Goal: Transaction & Acquisition: Purchase product/service

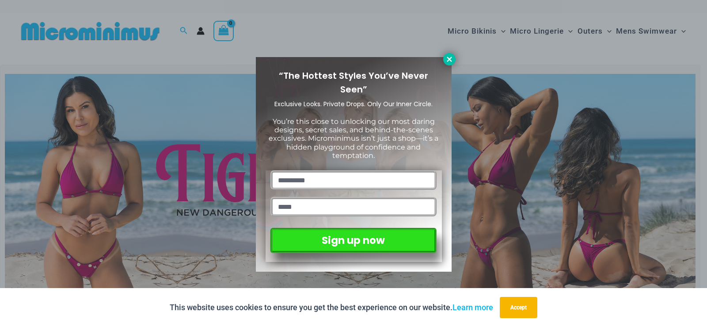
click at [450, 59] on icon at bounding box center [449, 59] width 5 height 5
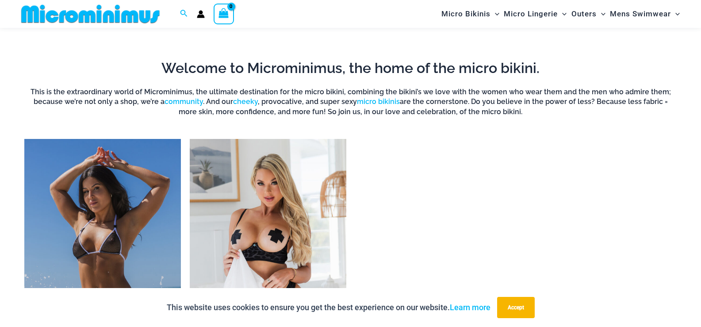
scroll to position [699, 0]
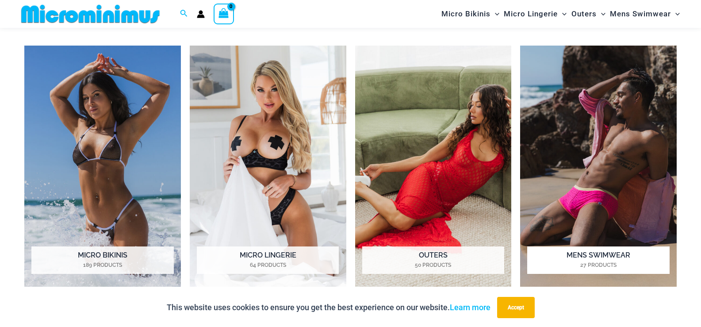
click at [596, 210] on img "Visit product category Mens Swimwear" at bounding box center [598, 166] width 156 height 241
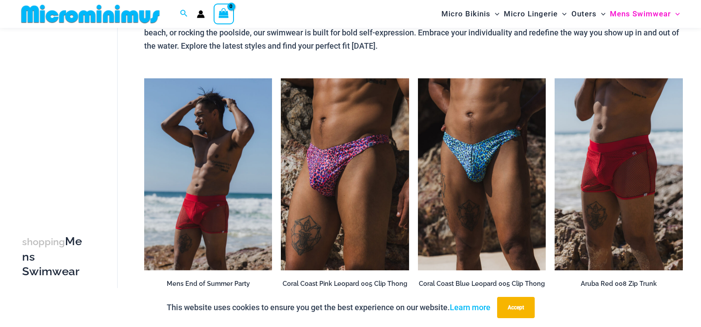
scroll to position [80, 0]
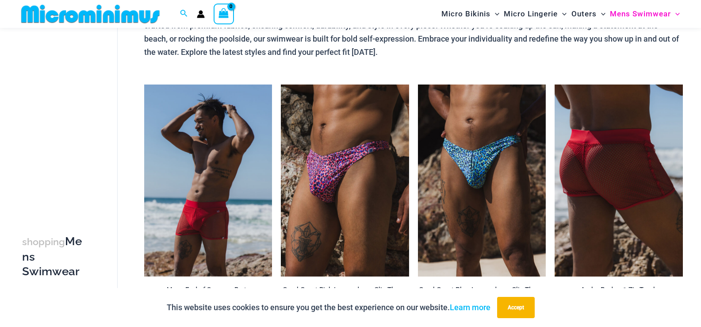
click at [609, 184] on img at bounding box center [618, 180] width 128 height 192
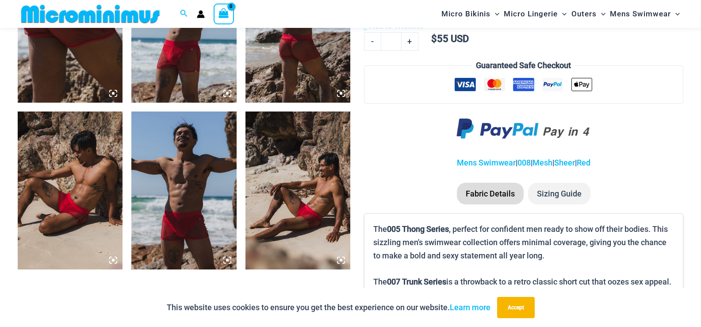
scroll to position [707, 0]
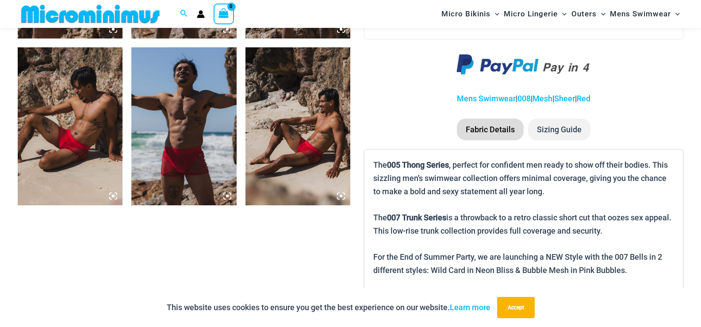
click at [85, 142] on img at bounding box center [70, 125] width 105 height 157
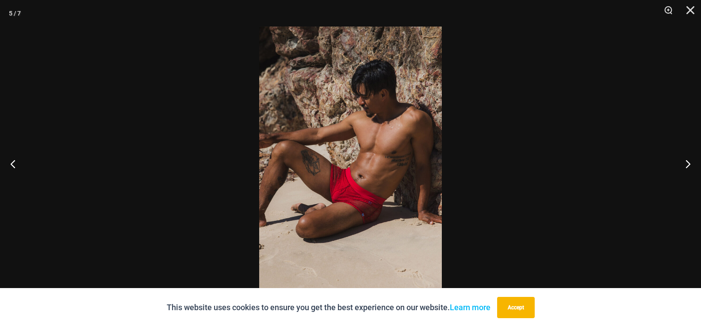
click at [356, 185] on img at bounding box center [350, 164] width 183 height 274
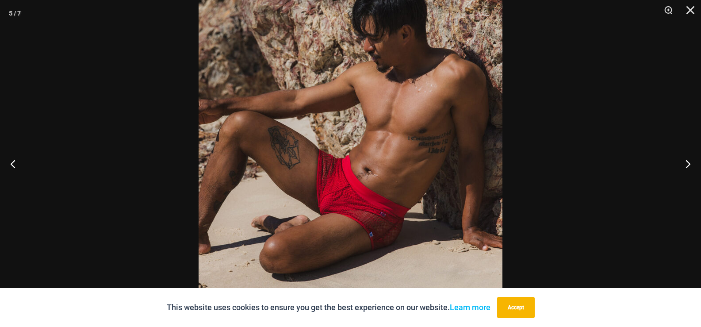
click at [356, 185] on img at bounding box center [350, 148] width 304 height 455
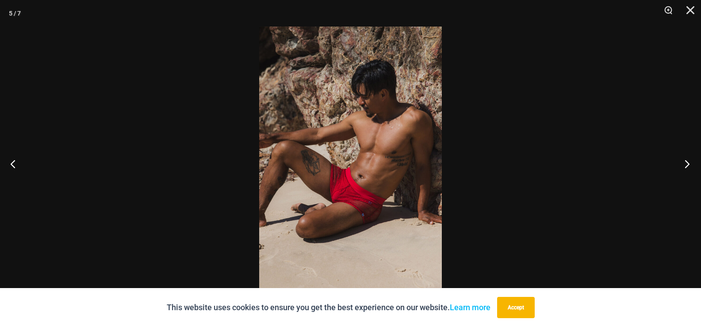
click at [687, 161] on button "Next" at bounding box center [683, 163] width 33 height 44
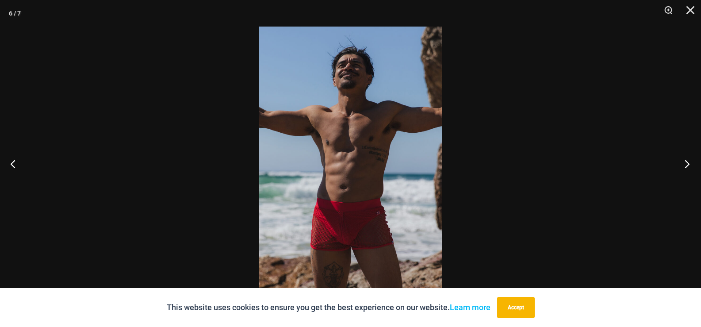
click at [684, 161] on button "Next" at bounding box center [683, 163] width 33 height 44
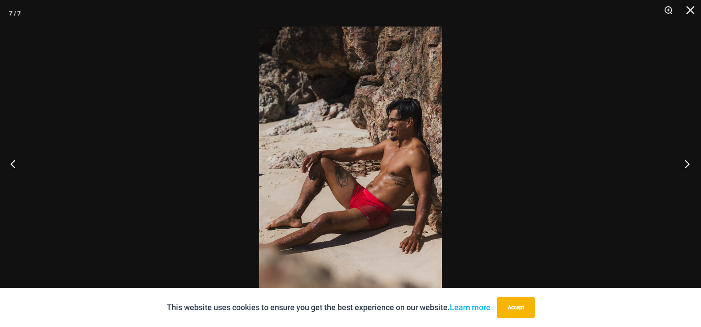
click at [684, 161] on button "Next" at bounding box center [683, 163] width 33 height 44
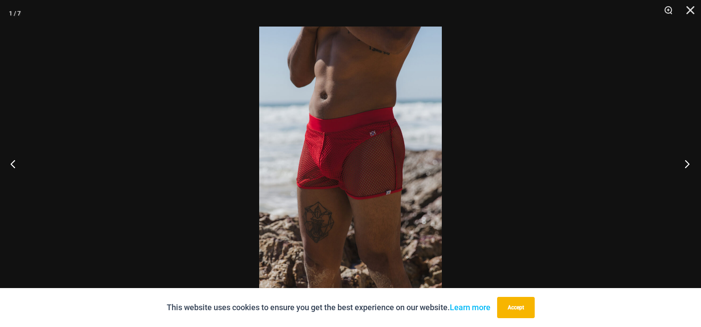
click at [684, 161] on button "Next" at bounding box center [683, 163] width 33 height 44
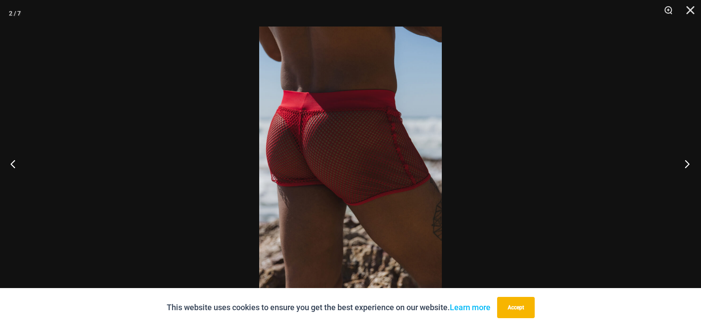
click at [684, 161] on button "Next" at bounding box center [683, 163] width 33 height 44
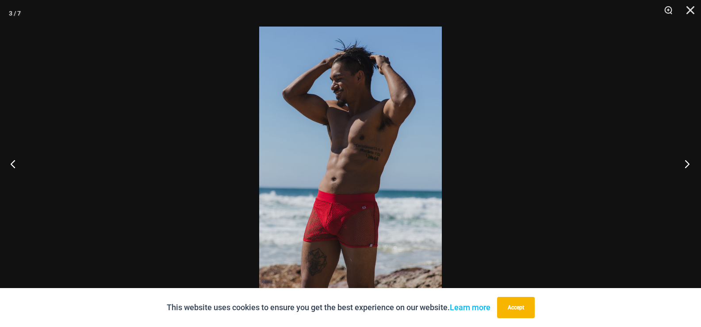
click at [684, 161] on button "Next" at bounding box center [683, 163] width 33 height 44
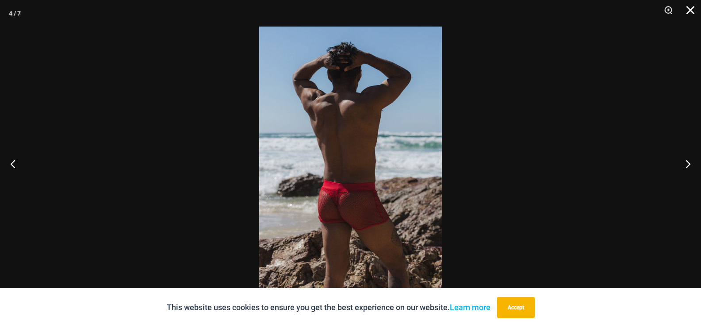
click at [692, 10] on button "Close" at bounding box center [687, 13] width 22 height 27
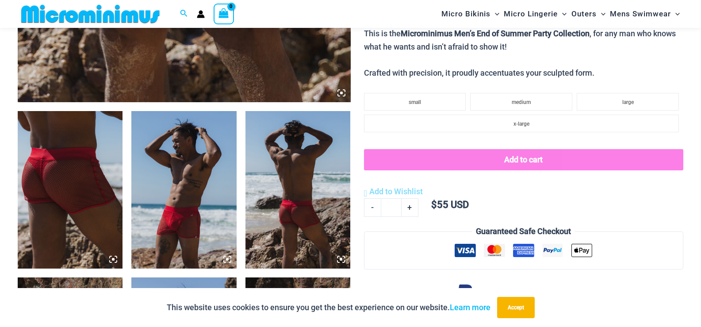
scroll to position [354, 0]
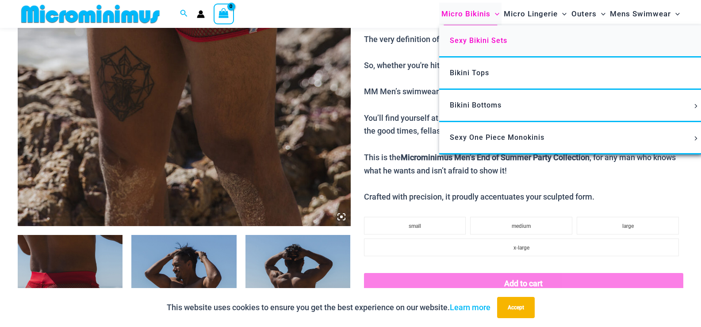
click at [473, 30] on link "Sexy Bikini Sets" at bounding box center [570, 41] width 263 height 32
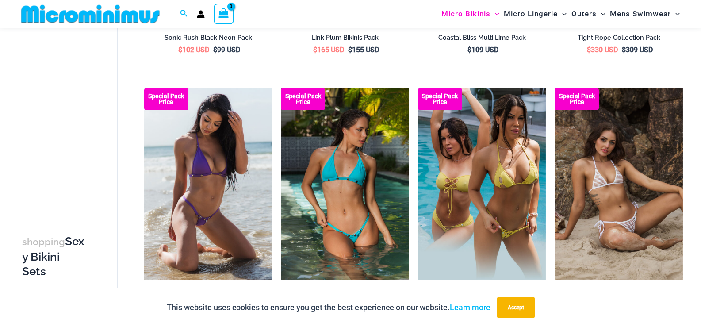
scroll to position [1937, 0]
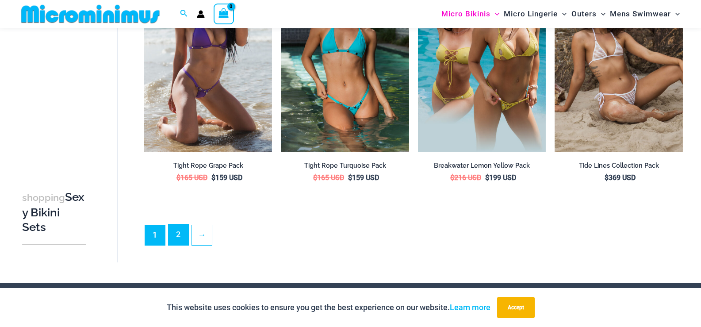
click at [179, 239] on link "2" at bounding box center [178, 234] width 20 height 21
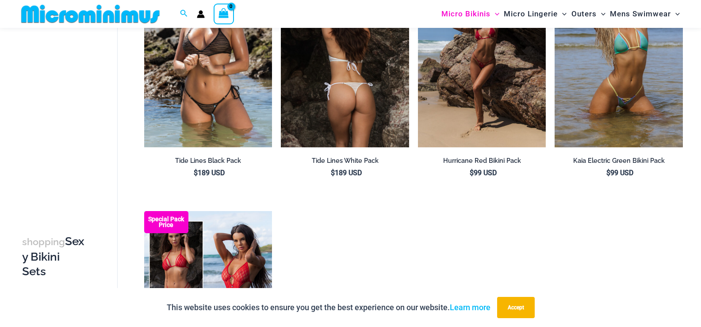
scroll to position [36, 0]
